Goal: Information Seeking & Learning: Learn about a topic

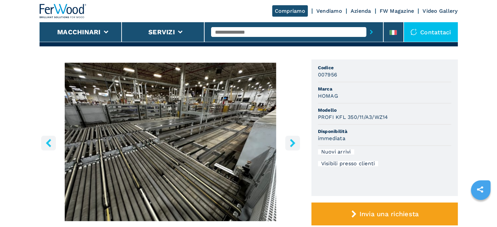
scroll to position [65, 0]
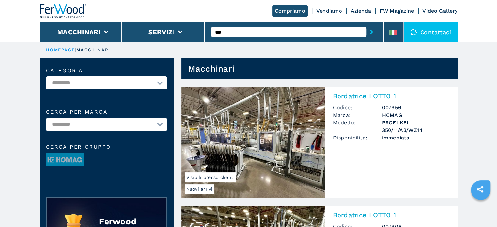
click at [395, 122] on h3 "PROFI KFL 350/11/A3/WZ14" at bounding box center [416, 126] width 68 height 15
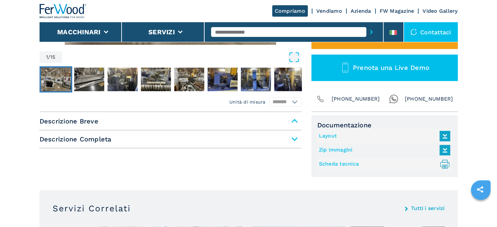
scroll to position [196, 0]
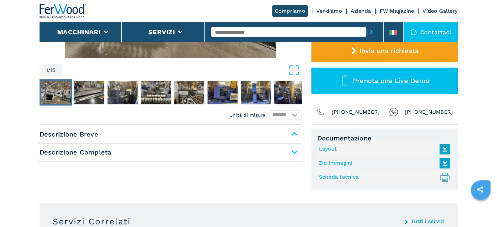
click at [294, 150] on span "Descrizione Completa" at bounding box center [171, 152] width 262 height 12
click at [294, 132] on span "Descrizione Breve" at bounding box center [171, 134] width 262 height 12
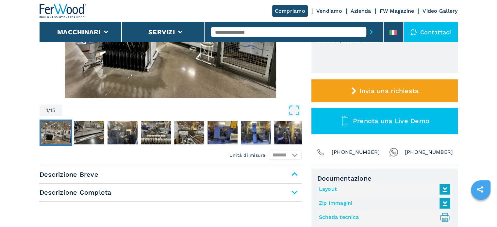
scroll to position [65, 0]
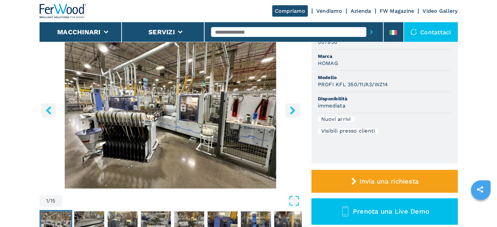
click at [289, 109] on icon "right-button" at bounding box center [293, 110] width 8 height 8
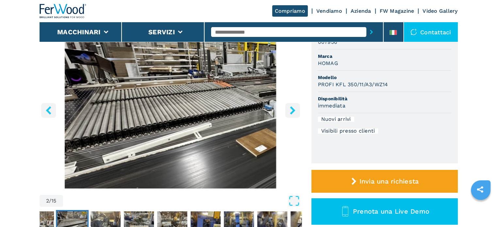
click at [289, 109] on icon "right-button" at bounding box center [293, 110] width 8 height 8
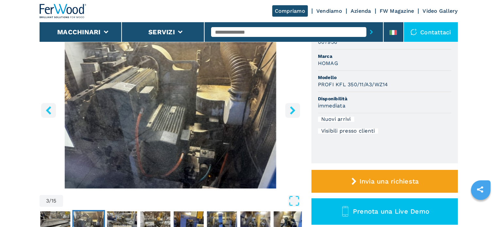
click at [289, 109] on icon "right-button" at bounding box center [293, 110] width 8 height 8
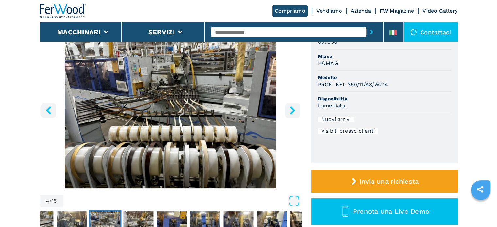
click at [289, 109] on icon "right-button" at bounding box center [293, 110] width 8 height 8
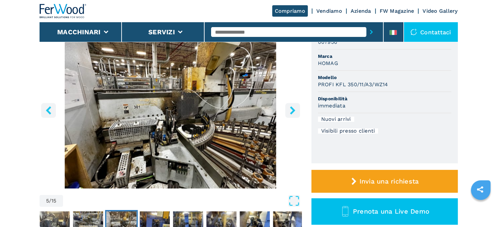
click at [289, 109] on icon "right-button" at bounding box center [293, 110] width 8 height 8
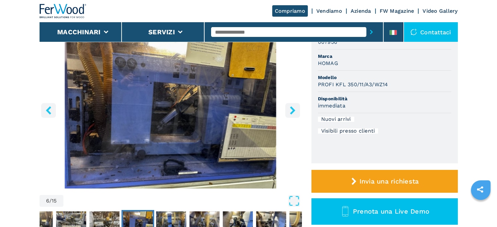
click at [288, 108] on button "right-button" at bounding box center [292, 110] width 15 height 15
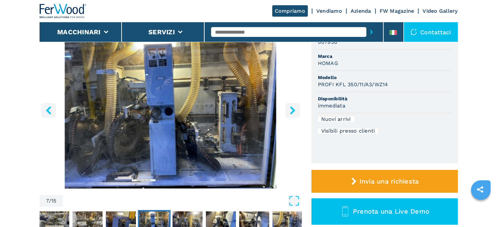
click at [288, 108] on button "right-button" at bounding box center [292, 110] width 15 height 15
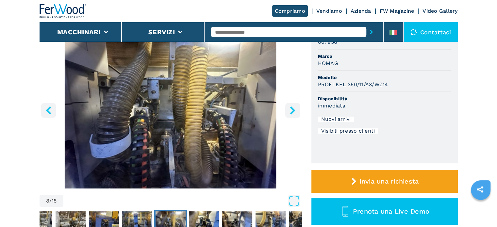
click at [288, 108] on button "right-button" at bounding box center [292, 110] width 15 height 15
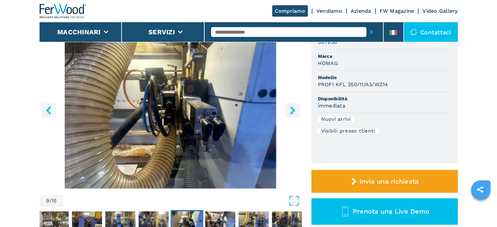
click at [288, 108] on button "right-button" at bounding box center [292, 110] width 15 height 15
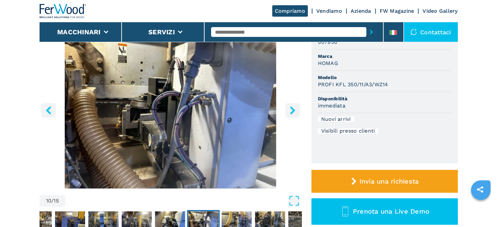
click at [288, 108] on button "right-button" at bounding box center [292, 110] width 15 height 15
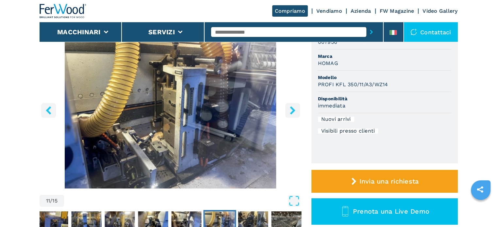
click at [288, 108] on button "right-button" at bounding box center [292, 110] width 15 height 15
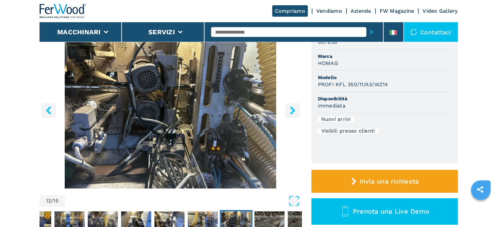
click at [288, 108] on button "right-button" at bounding box center [292, 110] width 15 height 15
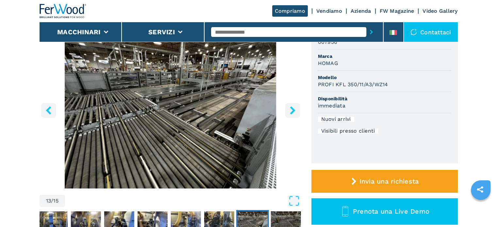
click at [288, 108] on button "right-button" at bounding box center [292, 110] width 15 height 15
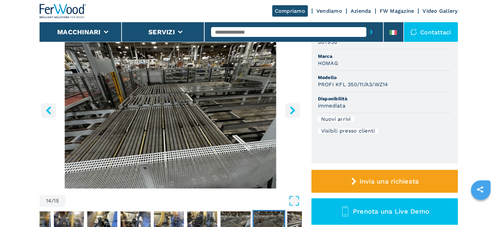
click at [288, 108] on button "right-button" at bounding box center [292, 110] width 15 height 15
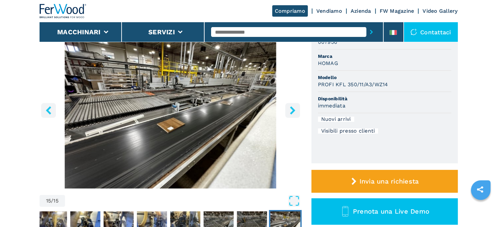
click at [290, 108] on icon "right-button" at bounding box center [293, 110] width 8 height 8
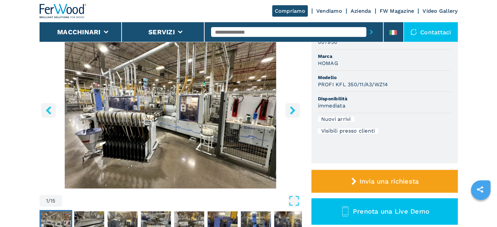
click at [290, 108] on icon "right-button" at bounding box center [293, 110] width 8 height 8
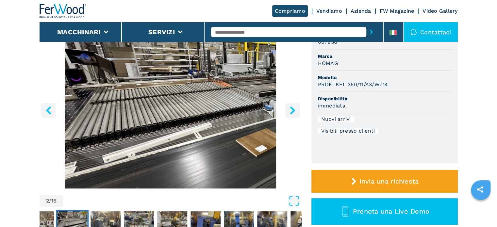
click at [290, 108] on icon "right-button" at bounding box center [293, 110] width 8 height 8
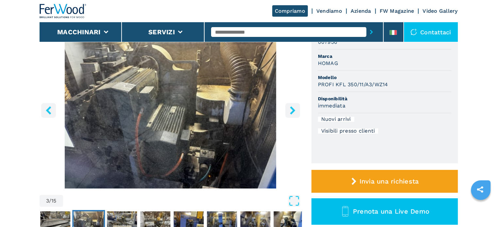
click at [290, 108] on icon "right-button" at bounding box center [293, 110] width 8 height 8
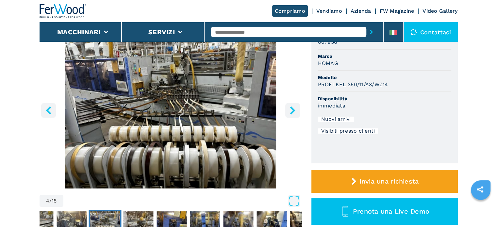
click at [290, 108] on icon "right-button" at bounding box center [293, 110] width 8 height 8
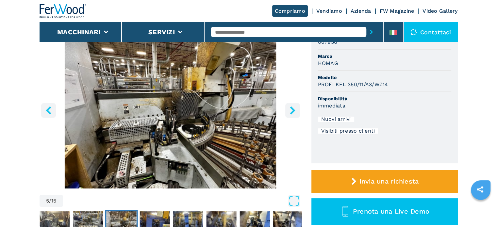
click at [290, 108] on icon "right-button" at bounding box center [293, 110] width 8 height 8
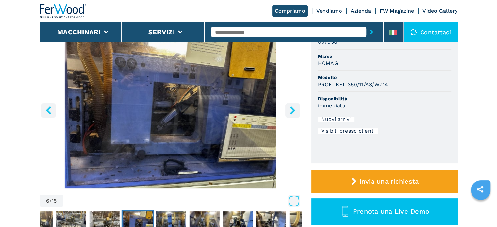
click at [290, 108] on icon "right-button" at bounding box center [293, 110] width 8 height 8
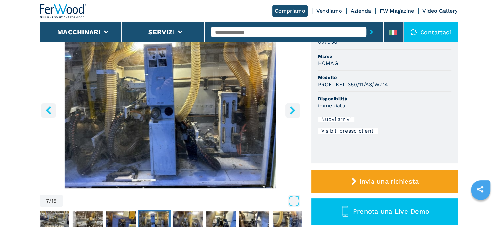
click at [290, 108] on icon "right-button" at bounding box center [293, 110] width 8 height 8
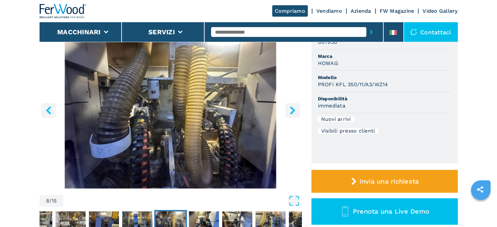
click at [290, 108] on icon "right-button" at bounding box center [293, 110] width 8 height 8
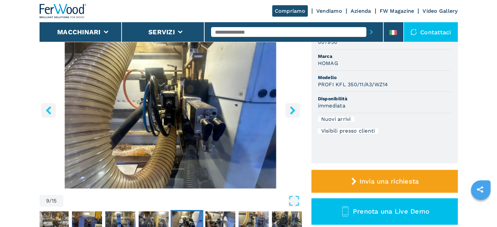
click at [290, 108] on icon "right-button" at bounding box center [293, 110] width 8 height 8
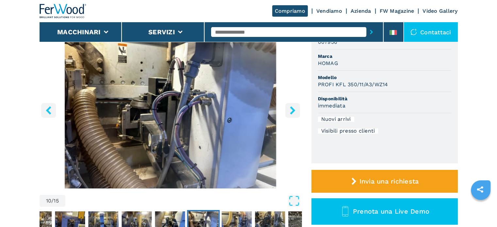
click at [290, 108] on icon "right-button" at bounding box center [293, 110] width 8 height 8
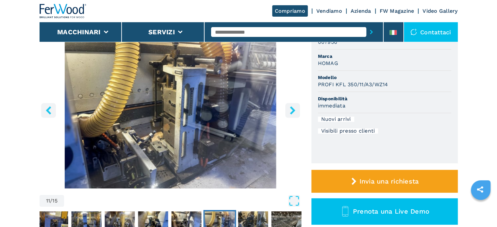
click at [290, 108] on icon "right-button" at bounding box center [293, 110] width 8 height 8
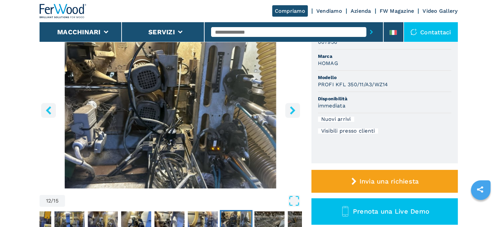
click at [290, 108] on icon "right-button" at bounding box center [293, 110] width 8 height 8
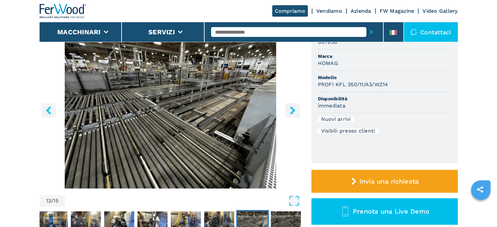
click at [290, 108] on icon "right-button" at bounding box center [293, 110] width 8 height 8
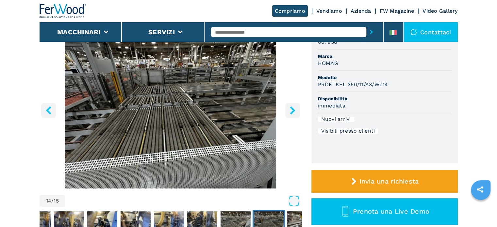
click at [290, 108] on icon "right-button" at bounding box center [293, 110] width 8 height 8
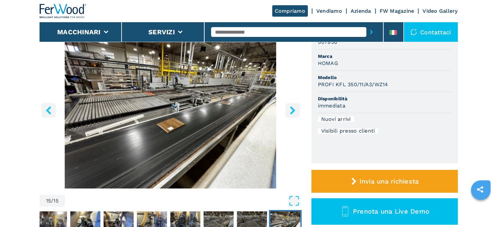
click at [290, 108] on icon "right-button" at bounding box center [293, 110] width 8 height 8
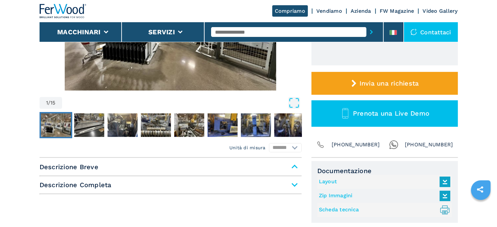
scroll to position [196, 0]
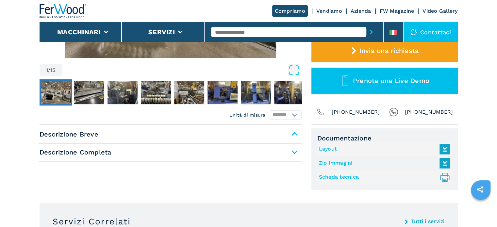
click at [319, 148] on link "Layout" at bounding box center [383, 149] width 128 height 11
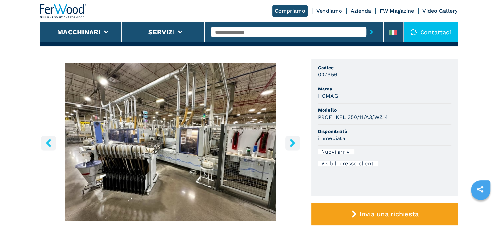
click at [290, 142] on icon "right-button" at bounding box center [293, 143] width 8 height 8
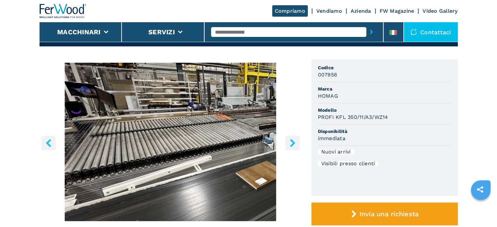
click at [290, 142] on icon "right-button" at bounding box center [293, 143] width 8 height 8
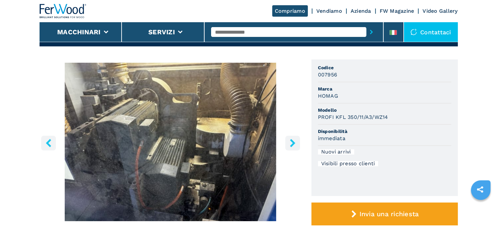
click at [290, 142] on icon "right-button" at bounding box center [293, 143] width 8 height 8
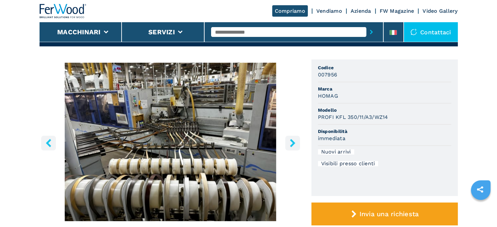
click at [290, 142] on icon "right-button" at bounding box center [293, 143] width 8 height 8
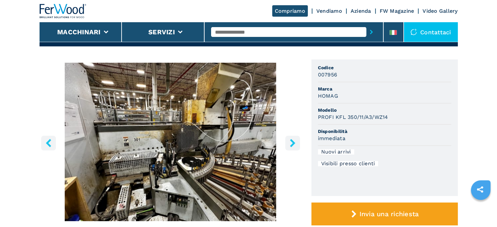
click at [289, 143] on icon "right-button" at bounding box center [293, 143] width 8 height 8
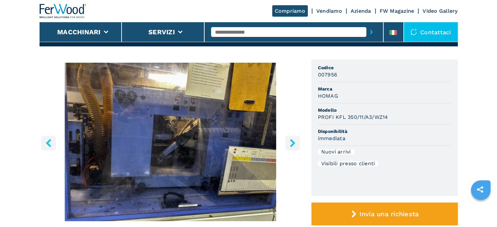
click at [289, 143] on icon "right-button" at bounding box center [293, 143] width 8 height 8
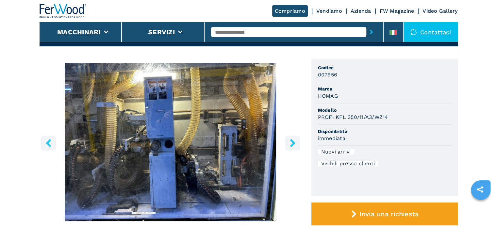
click at [289, 143] on icon "right-button" at bounding box center [293, 143] width 8 height 8
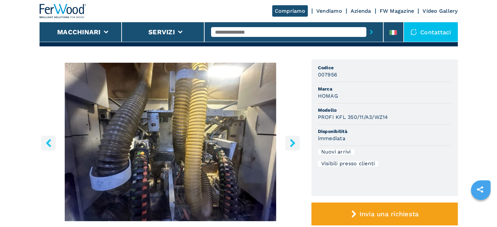
click at [289, 144] on icon "right-button" at bounding box center [293, 143] width 8 height 8
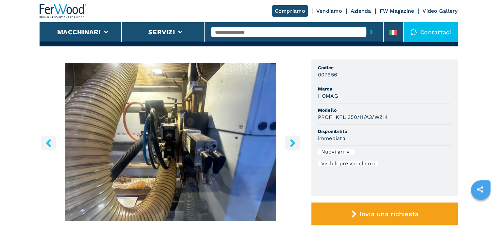
click at [289, 144] on icon "right-button" at bounding box center [293, 143] width 8 height 8
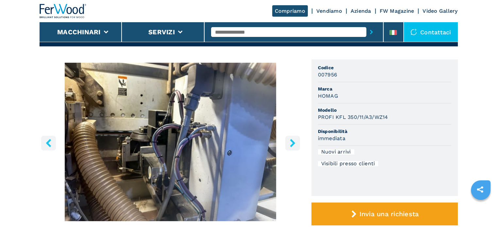
click at [289, 144] on icon "right-button" at bounding box center [293, 143] width 8 height 8
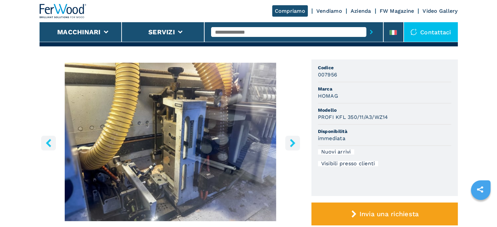
click at [289, 144] on icon "right-button" at bounding box center [293, 143] width 8 height 8
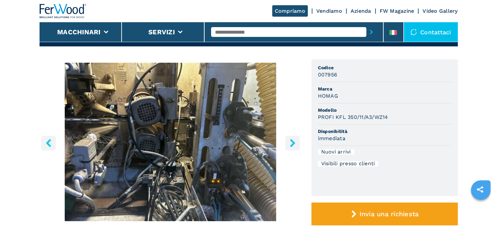
click at [289, 144] on icon "right-button" at bounding box center [293, 143] width 8 height 8
click at [291, 142] on icon "right-button" at bounding box center [293, 143] width 8 height 8
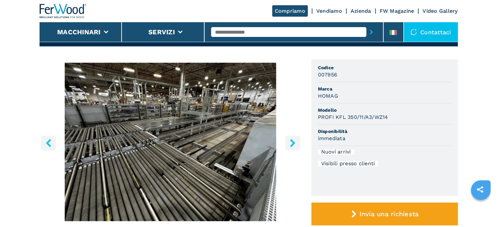
click at [291, 142] on icon "right-button" at bounding box center [293, 143] width 8 height 8
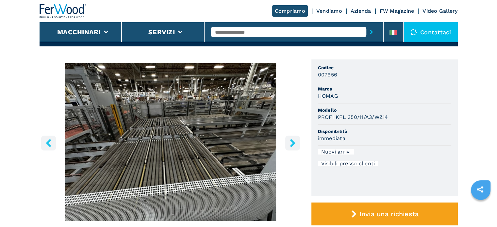
click at [291, 142] on icon "right-button" at bounding box center [293, 143] width 8 height 8
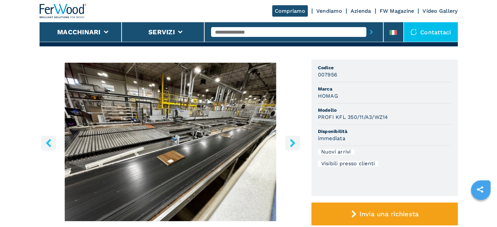
click at [291, 142] on icon "right-button" at bounding box center [293, 143] width 8 height 8
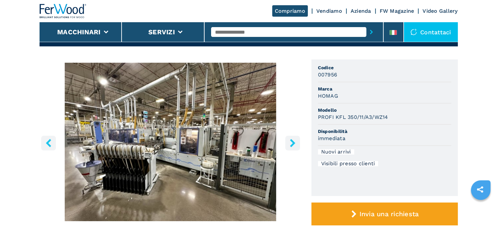
click at [291, 142] on icon "right-button" at bounding box center [293, 143] width 8 height 8
